Goal: Entertainment & Leisure: Consume media (video, audio)

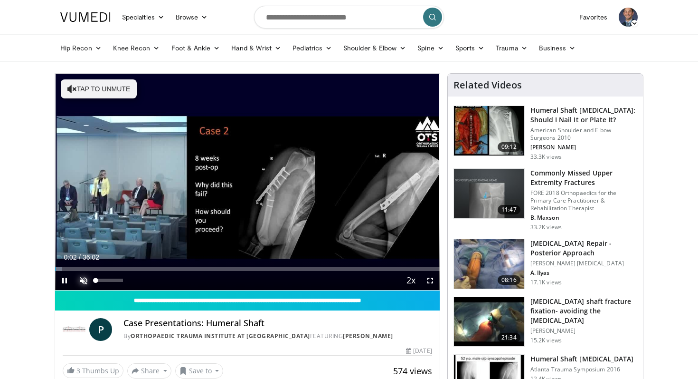
click at [84, 279] on span "Video Player" at bounding box center [83, 280] width 19 height 19
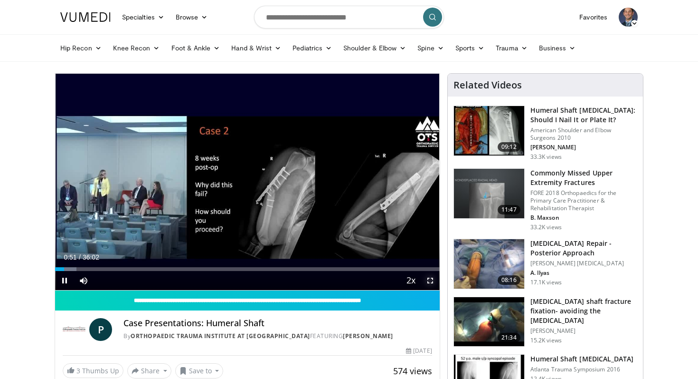
click at [433, 281] on span "Video Player" at bounding box center [430, 280] width 19 height 19
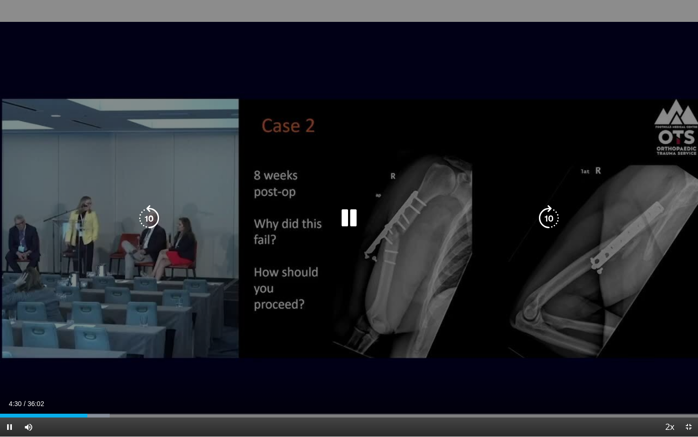
click at [238, 132] on div "10 seconds Tap to unmute" at bounding box center [349, 218] width 698 height 436
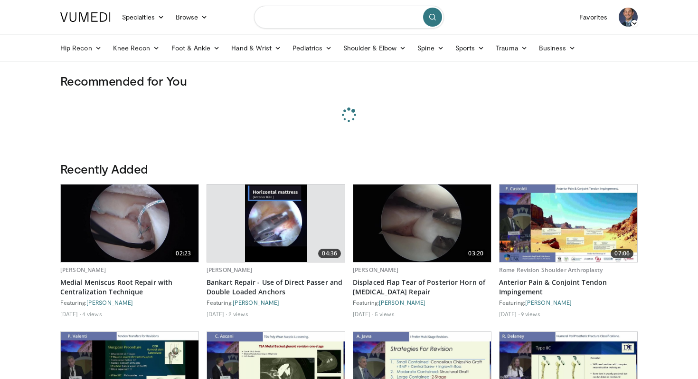
click at [327, 20] on input "Search topics, interventions" at bounding box center [349, 17] width 190 height 23
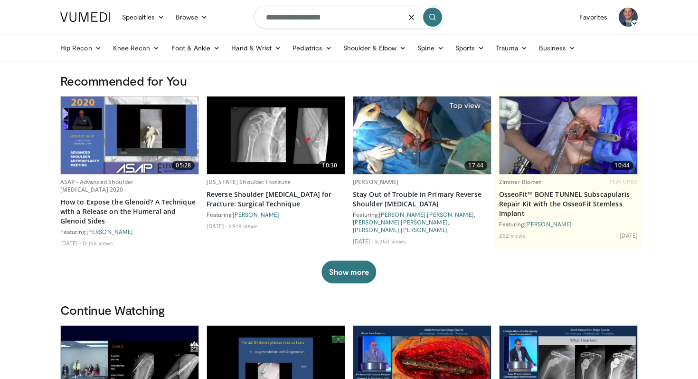
type input "**********"
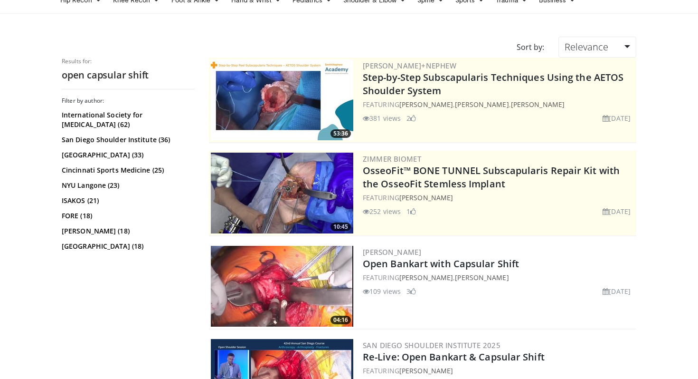
scroll to position [47, 0]
